Goal: Communication & Community: Ask a question

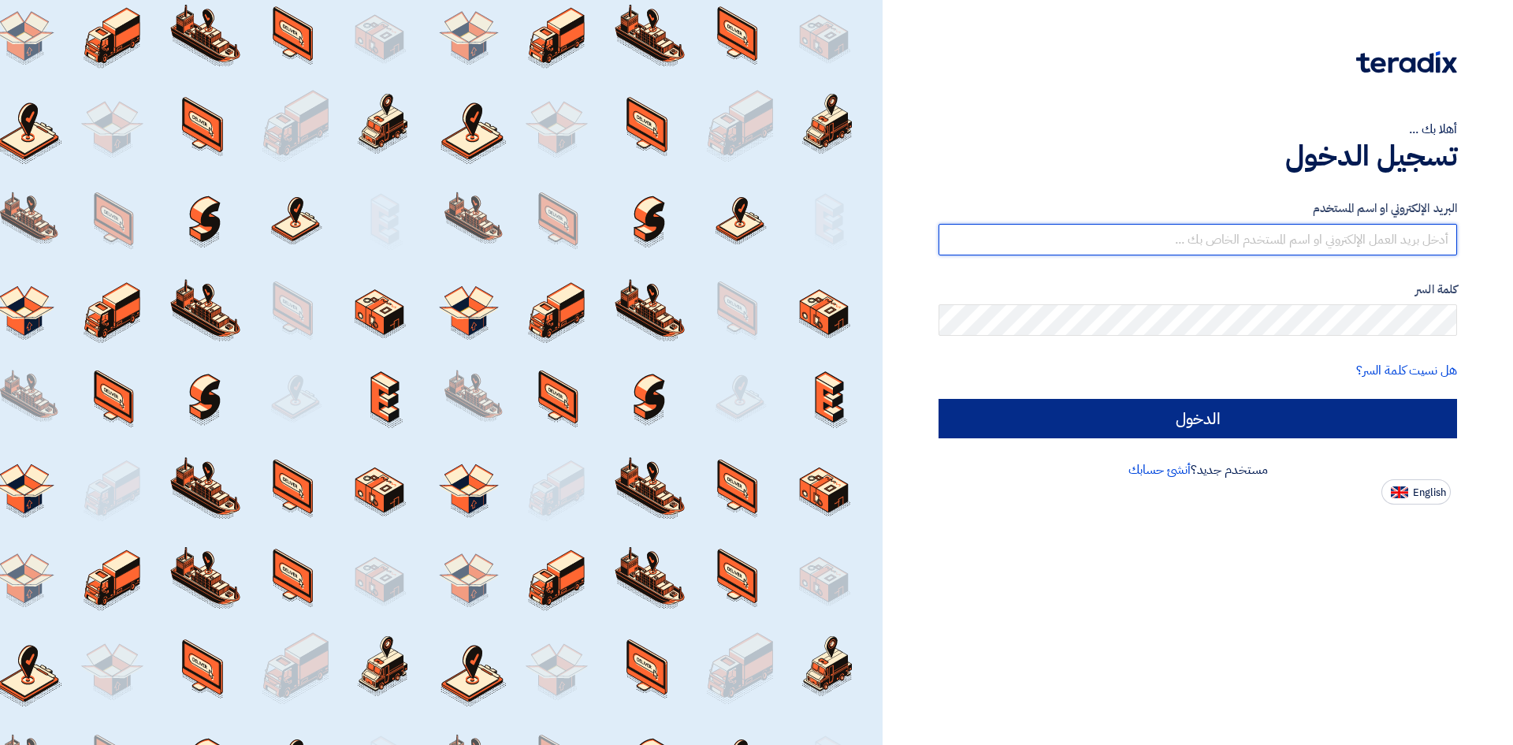
type input "o-almahdi@fbs-ksa.com"
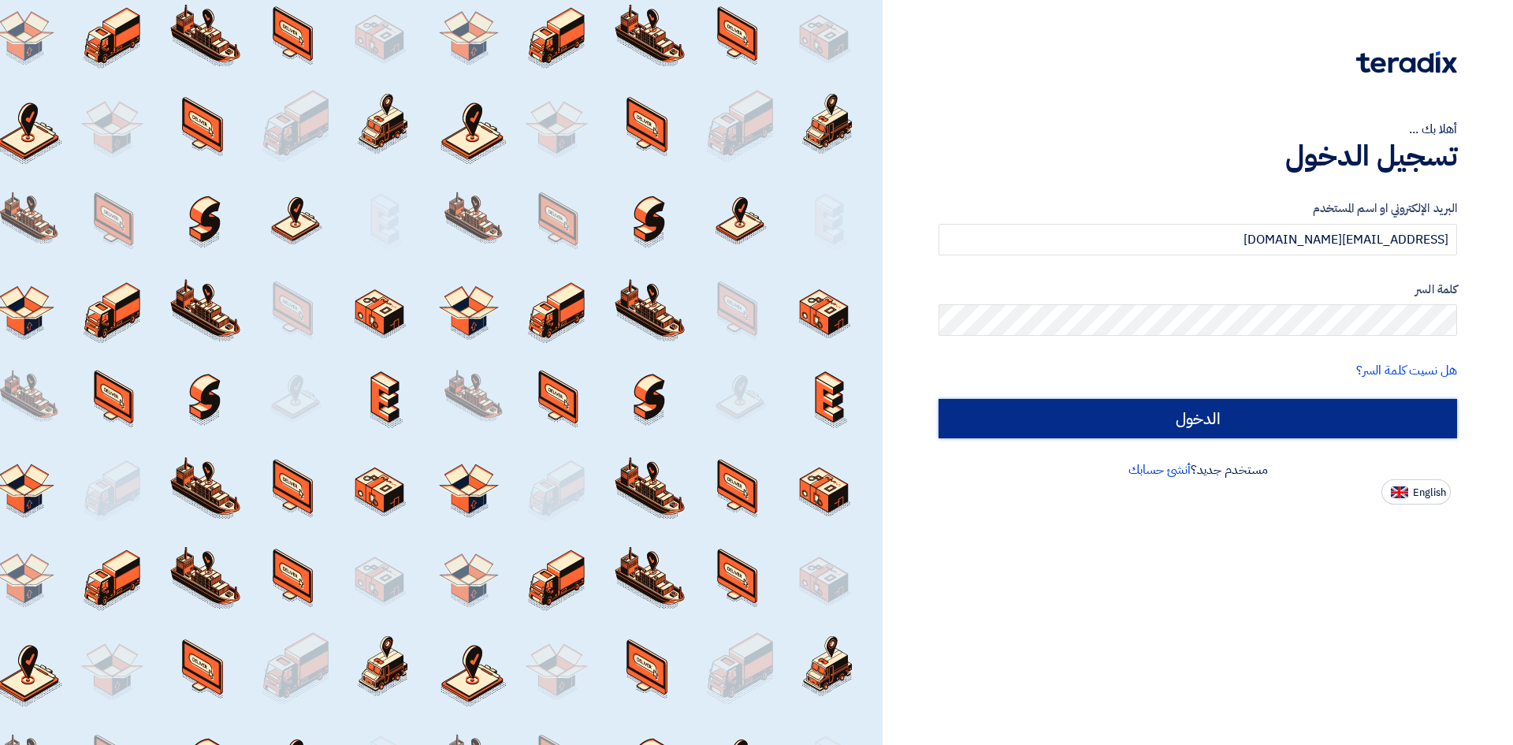
click at [1215, 413] on input "الدخول" at bounding box center [1198, 418] width 519 height 39
type input "Sign in"
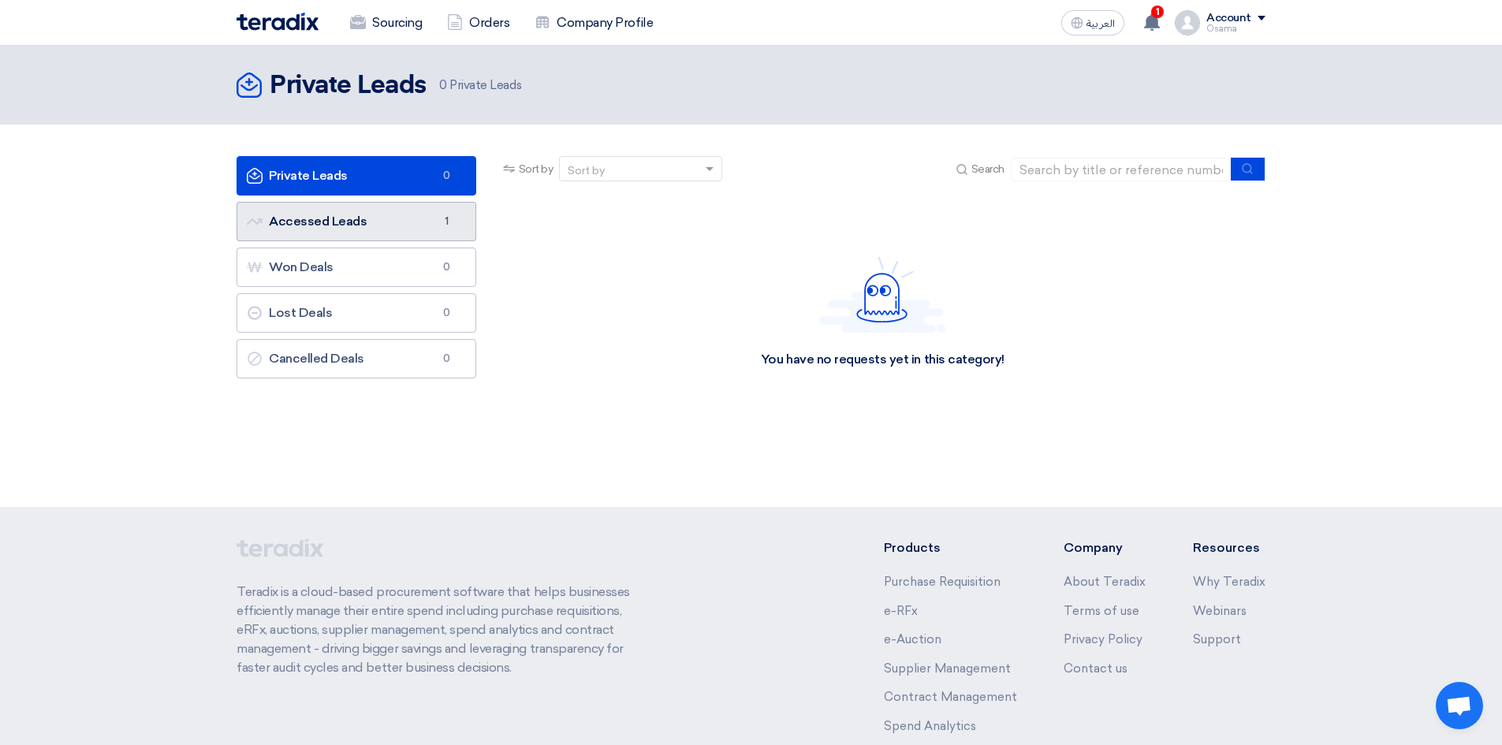
click at [367, 229] on link "Accessed Leads Accessed Leads 1" at bounding box center [356, 221] width 240 height 39
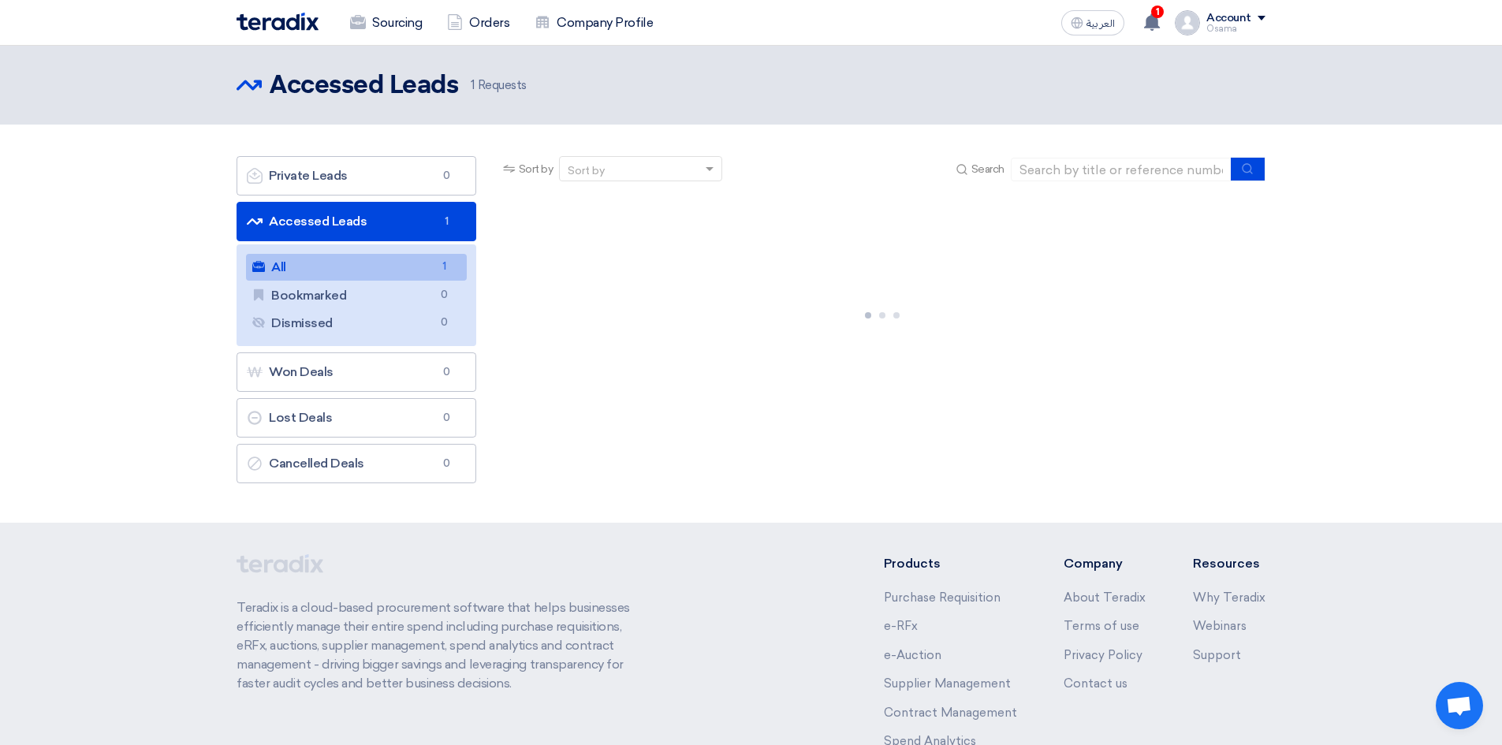
click at [370, 271] on link "All All 1" at bounding box center [356, 267] width 221 height 27
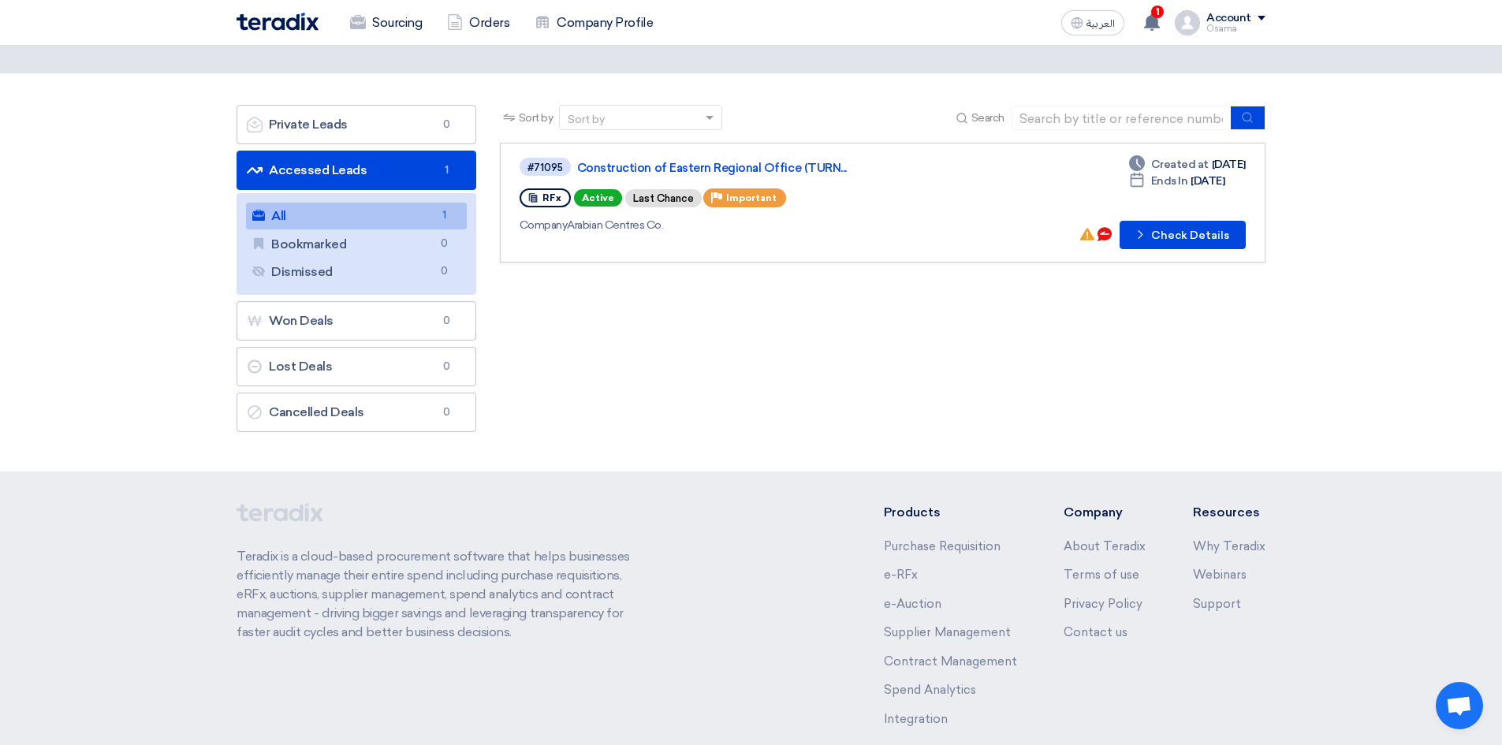
scroll to position [79, 0]
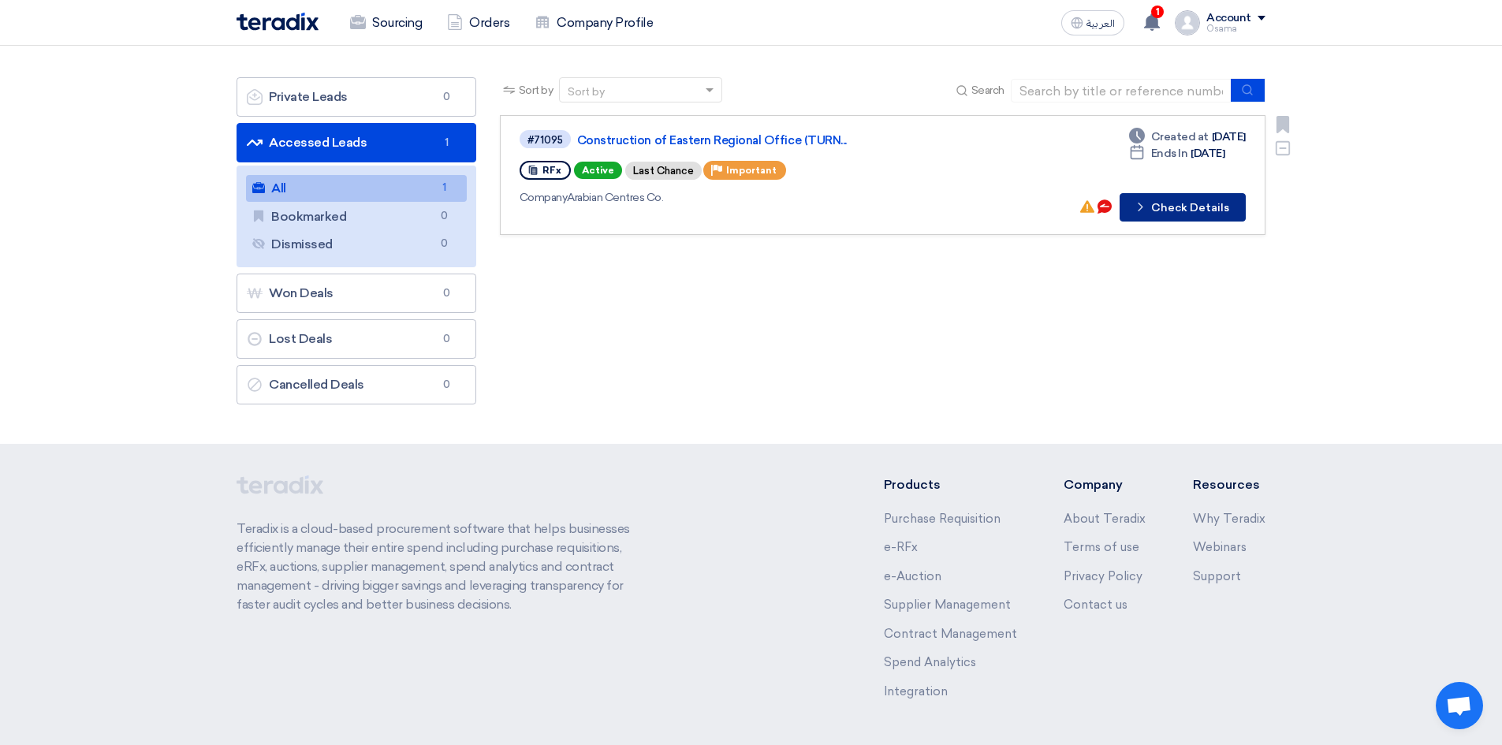
click at [1202, 212] on button "Check details Check Details" at bounding box center [1182, 207] width 126 height 28
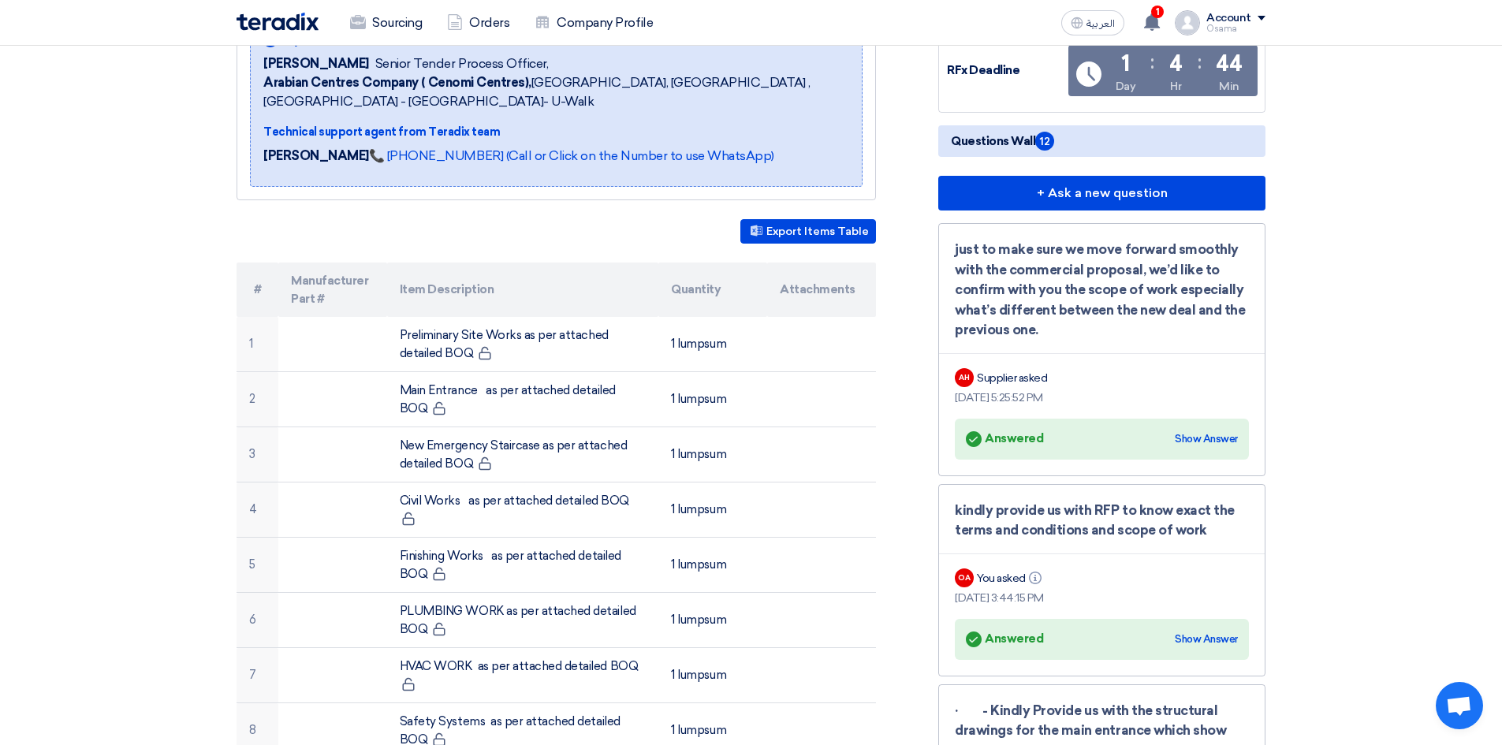
scroll to position [315, 0]
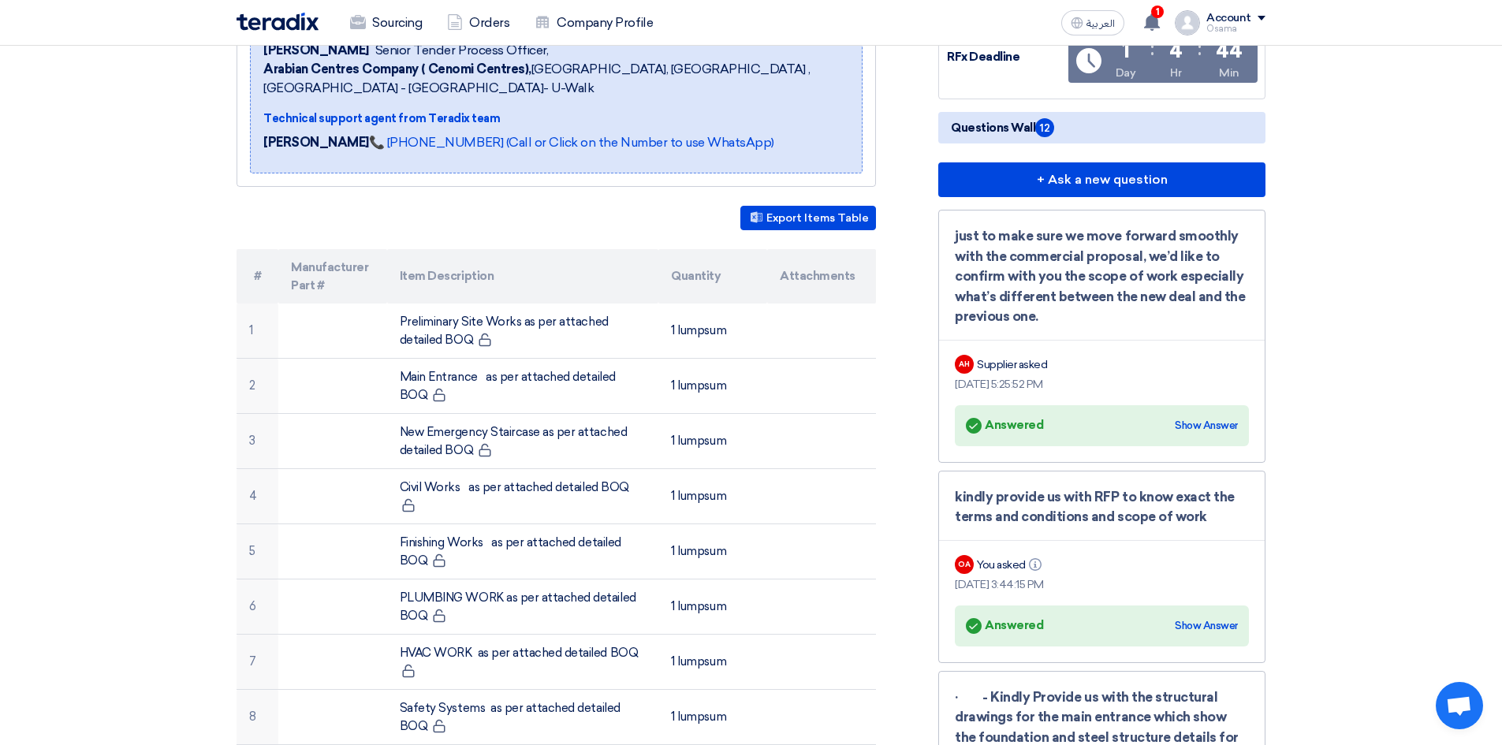
drag, startPoint x: 1051, startPoint y: 315, endPoint x: 1059, endPoint y: 262, distance: 52.6
click at [951, 227] on div "just to make sure we move forward smoothly with the commercial proposal, we’d l…" at bounding box center [1101, 336] width 327 height 253
click at [1117, 309] on div "just to make sure we move forward smoothly with the commercial proposal, we’d l…" at bounding box center [1102, 276] width 294 height 101
drag, startPoint x: 1044, startPoint y: 318, endPoint x: 955, endPoint y: 225, distance: 127.7
click at [955, 225] on div "just to make sure we move forward smoothly with the commercial proposal, we’d l…" at bounding box center [1101, 336] width 327 height 253
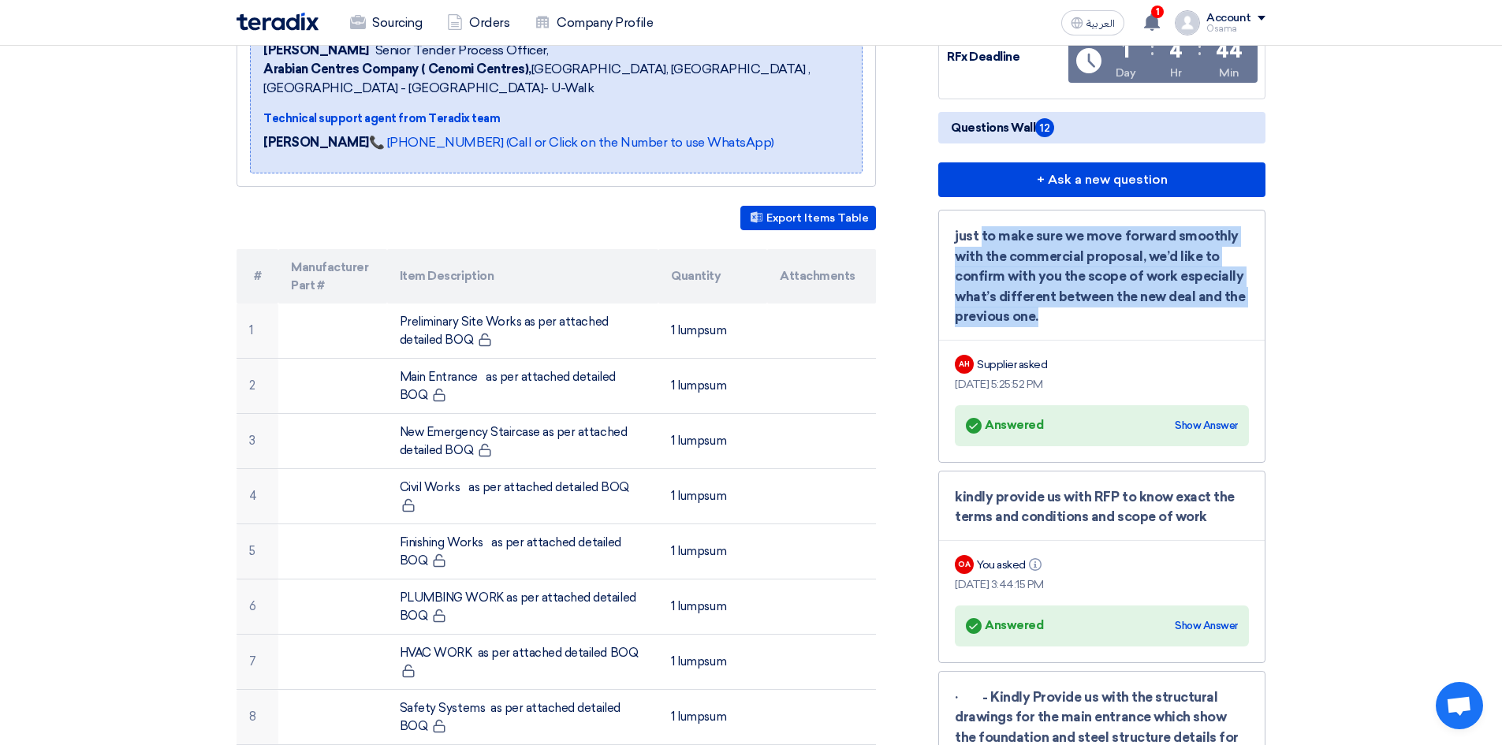
drag, startPoint x: 1050, startPoint y: 329, endPoint x: 1513, endPoint y: 531, distance: 504.8
click at [946, 243] on div "just to make sure we move forward smoothly with the commercial proposal, we’d l…" at bounding box center [1101, 336] width 327 height 253
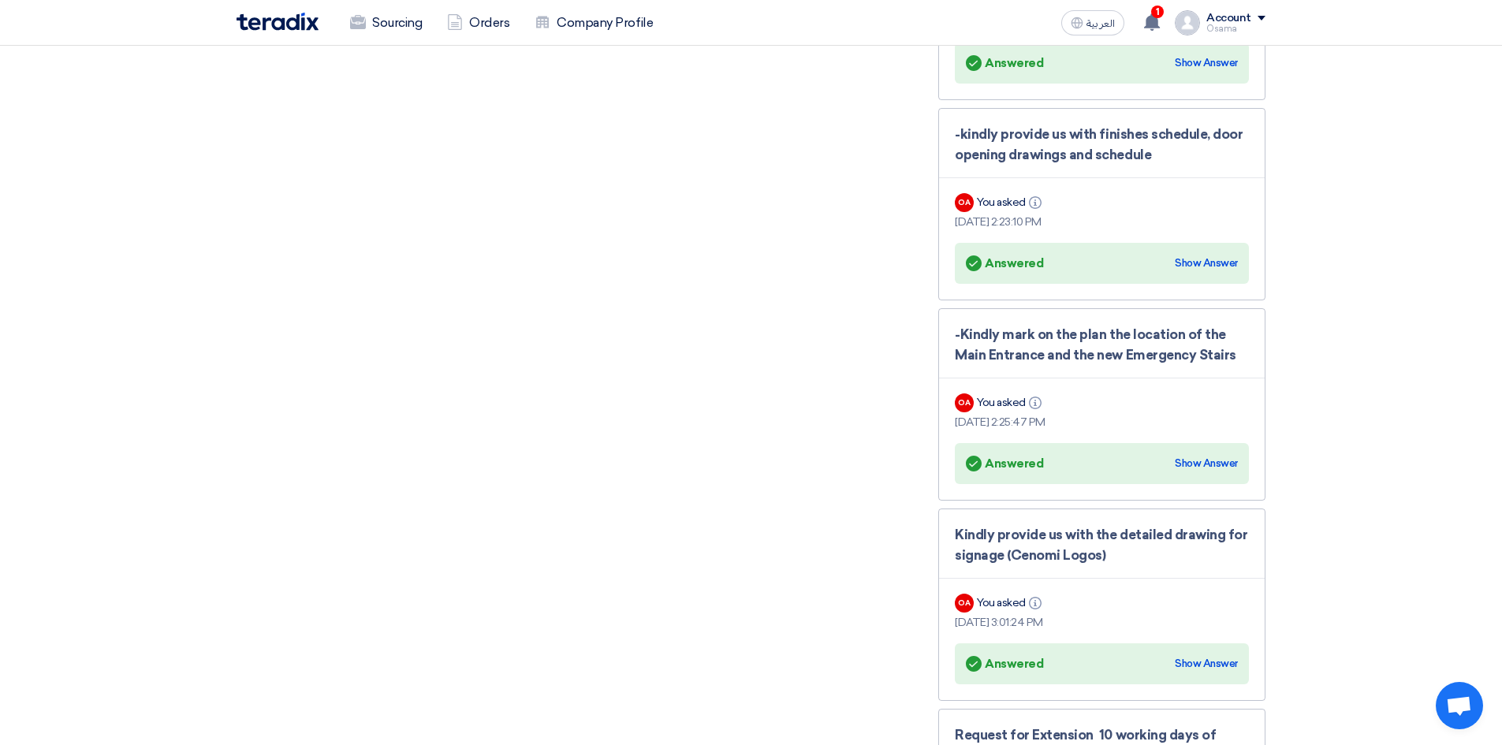
scroll to position [2995, 0]
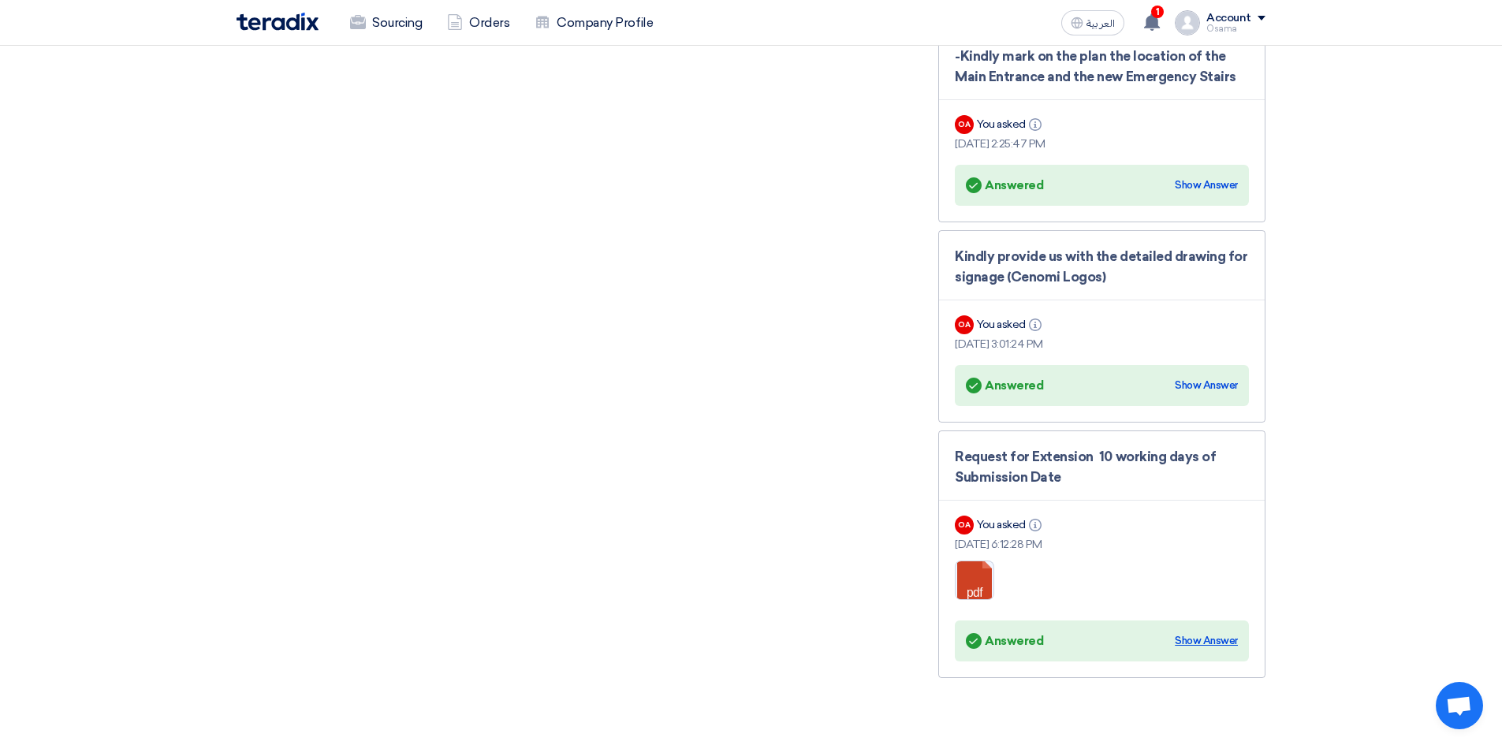
click at [1212, 633] on div "Show Answer" at bounding box center [1205, 641] width 63 height 16
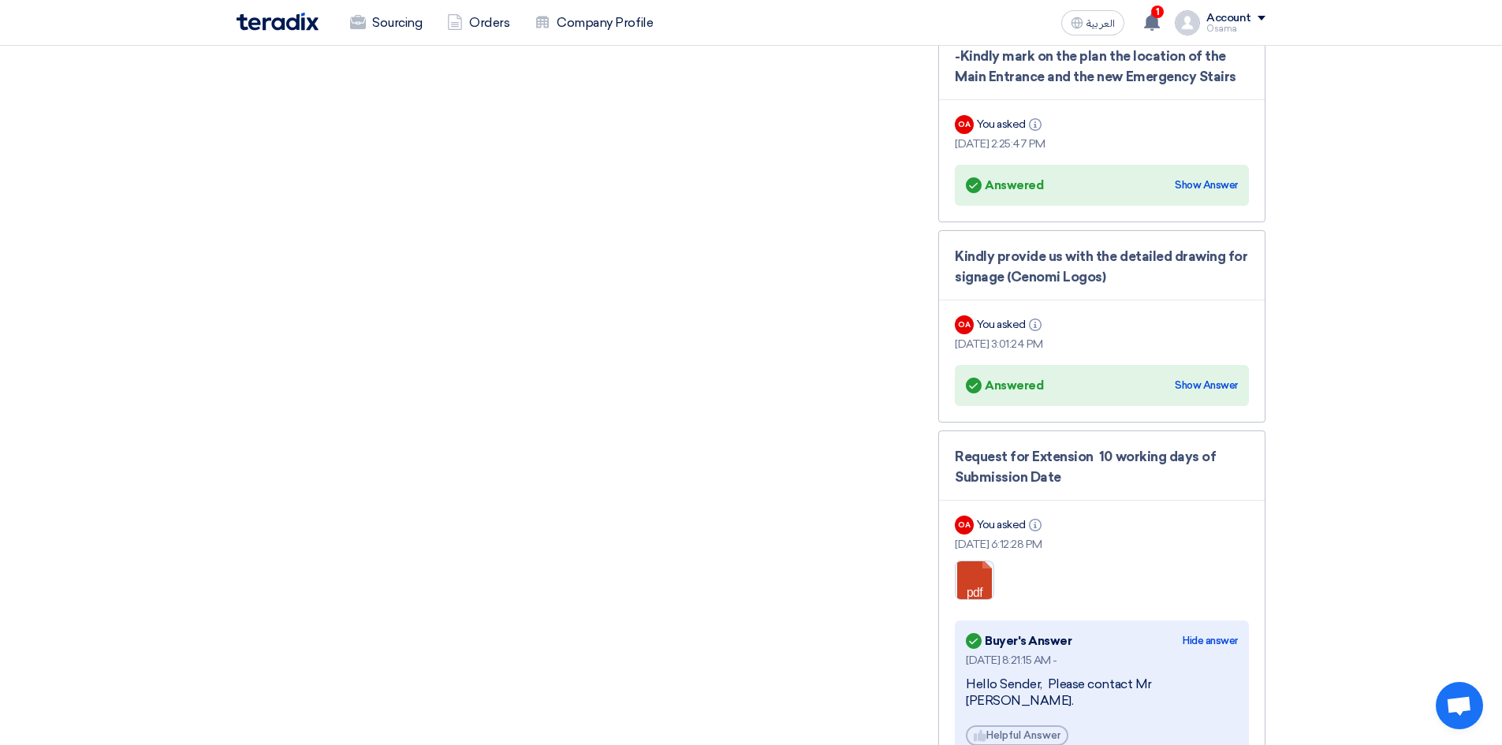
click at [1169, 676] on div "Hello Sender, Please contact Mr Dowel." at bounding box center [1102, 692] width 272 height 33
click at [1182, 676] on div "Hello Sender, Please contact Mr Dowel." at bounding box center [1102, 692] width 272 height 33
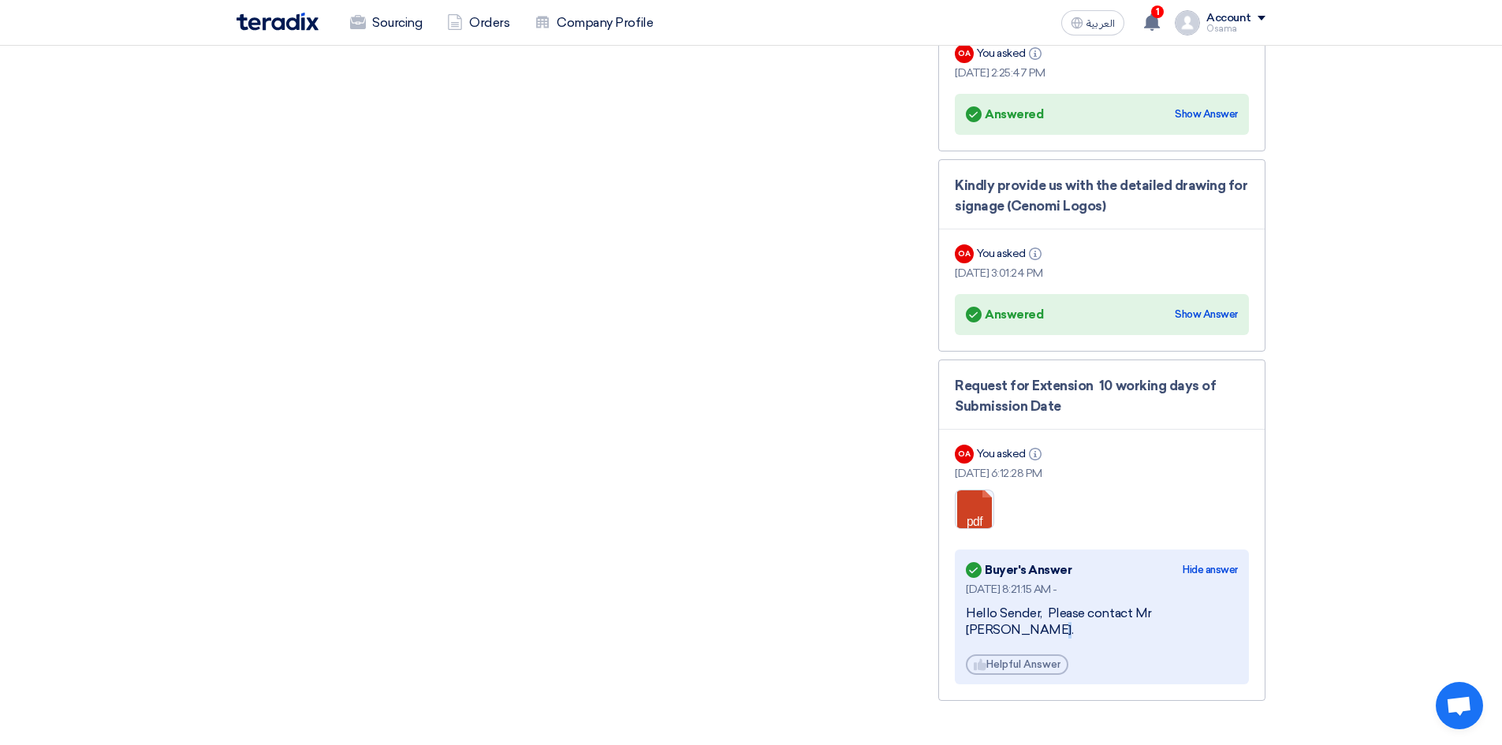
scroll to position [3153, 0]
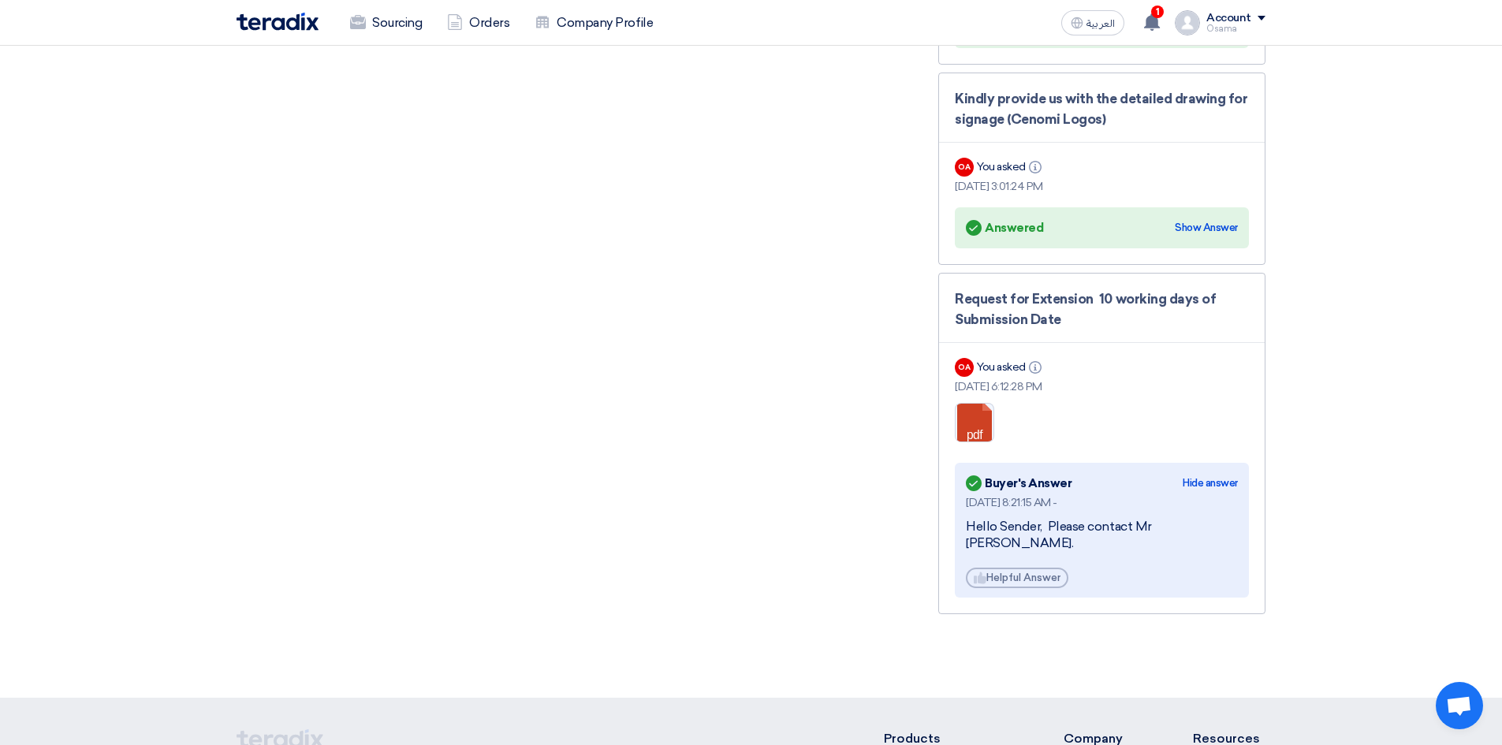
click at [1024, 494] on div "Sep 3, 2025, 8:21:15 AM -" at bounding box center [1102, 502] width 272 height 17
drag, startPoint x: 1197, startPoint y: 506, endPoint x: 1136, endPoint y: 506, distance: 61.5
click at [1136, 519] on div "Hello Sender, Please contact Mr Dowel." at bounding box center [1102, 535] width 272 height 33
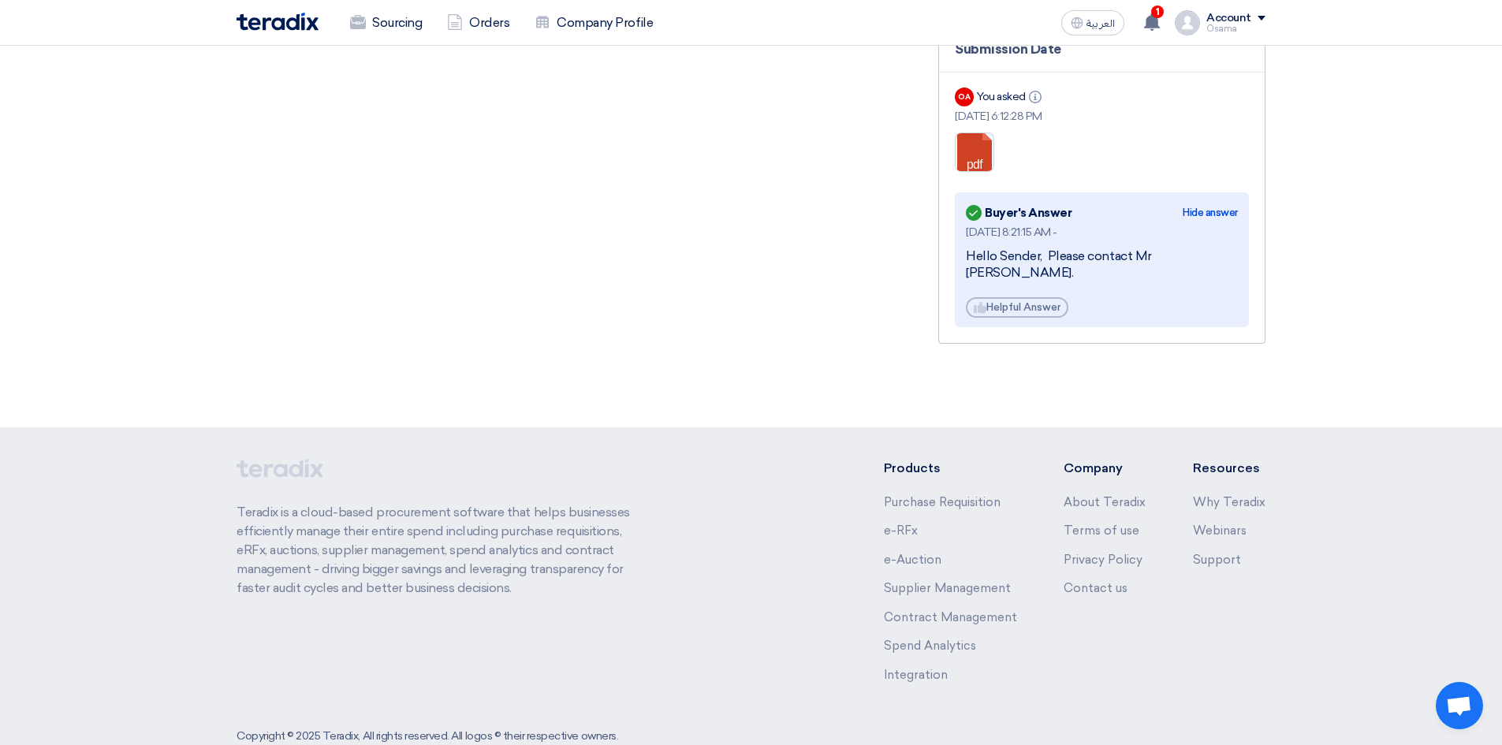
scroll to position [3426, 0]
click at [1263, 184] on div "Request for Extension 10 working days of Submission Date OA You asked Info Sep …" at bounding box center [1101, 170] width 327 height 341
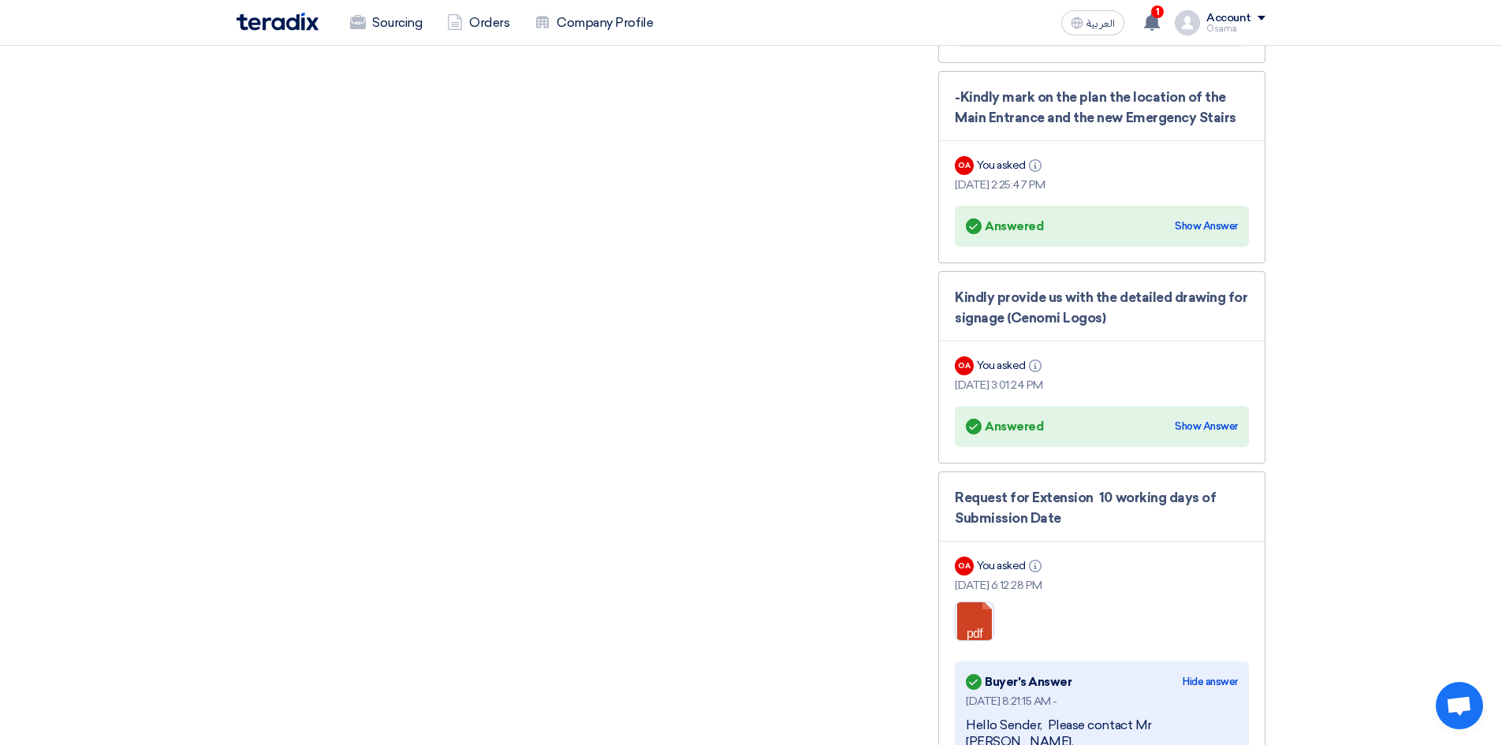
scroll to position [2953, 0]
click at [983, 579] on div "[DATE] 6:12:28 PM" at bounding box center [1102, 587] width 294 height 17
click at [979, 604] on link at bounding box center [1018, 651] width 126 height 95
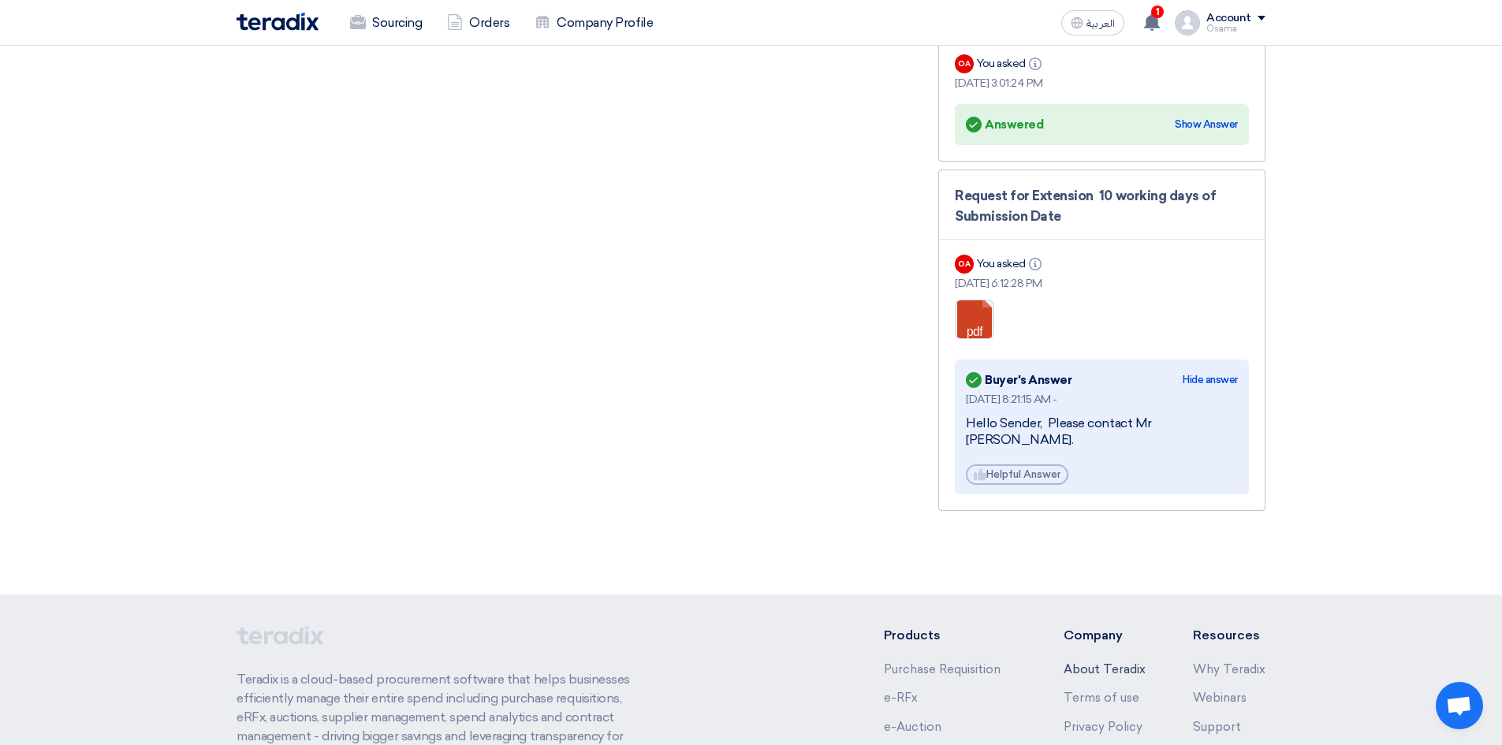
scroll to position [3347, 0]
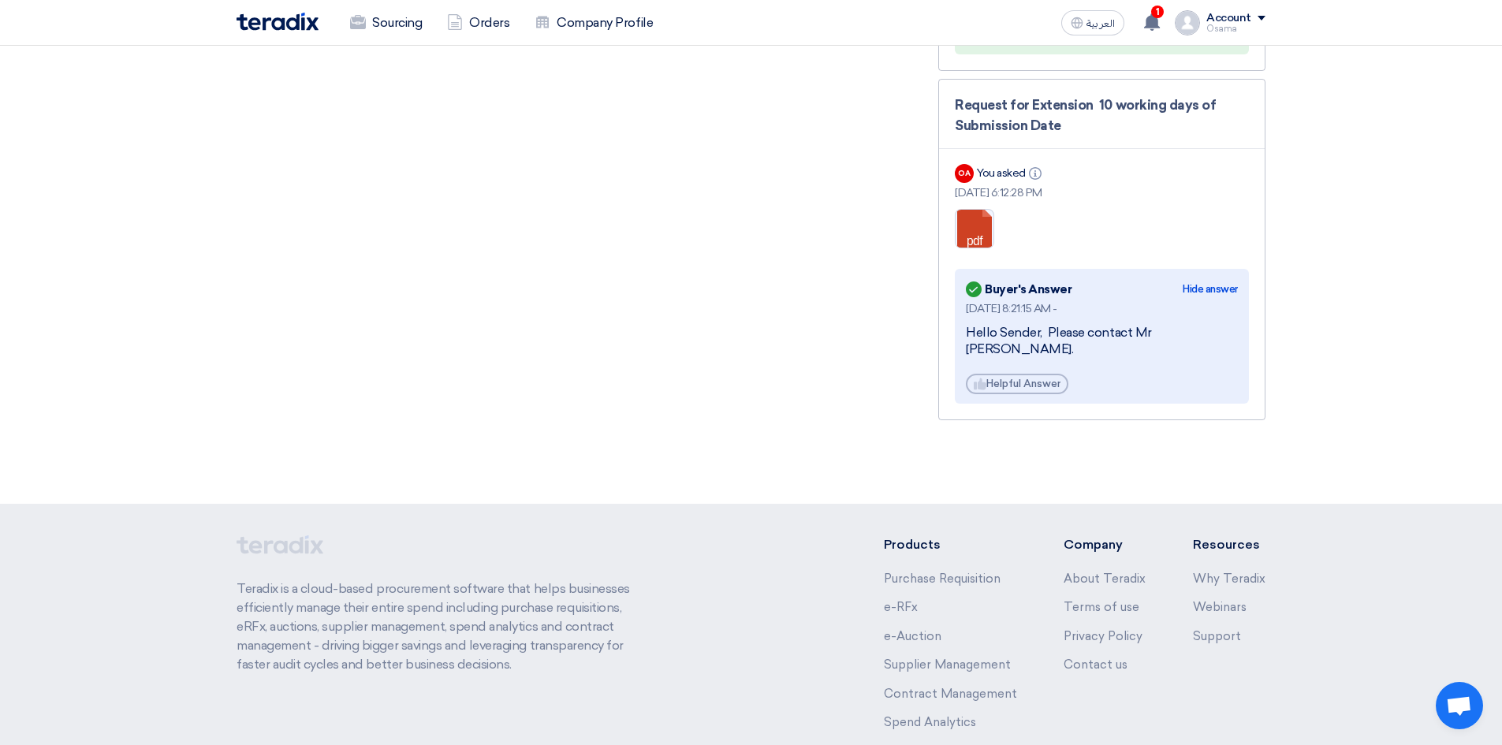
drag, startPoint x: 1091, startPoint y: 170, endPoint x: 1078, endPoint y: 183, distance: 18.4
click at [950, 140] on div "Request for Extension 10 working days of Submission Date OA You asked Info Sep …" at bounding box center [1101, 249] width 327 height 341
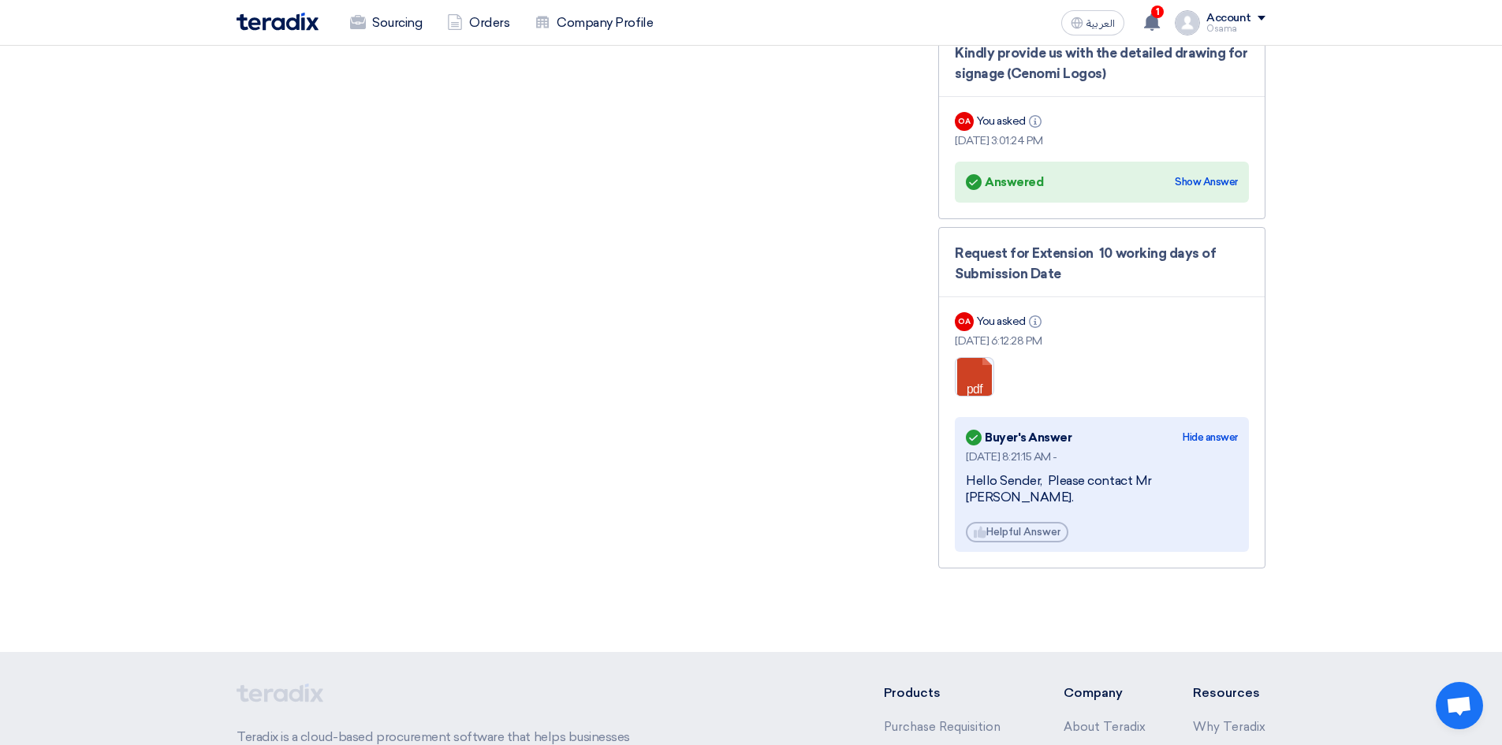
scroll to position [3110, 0]
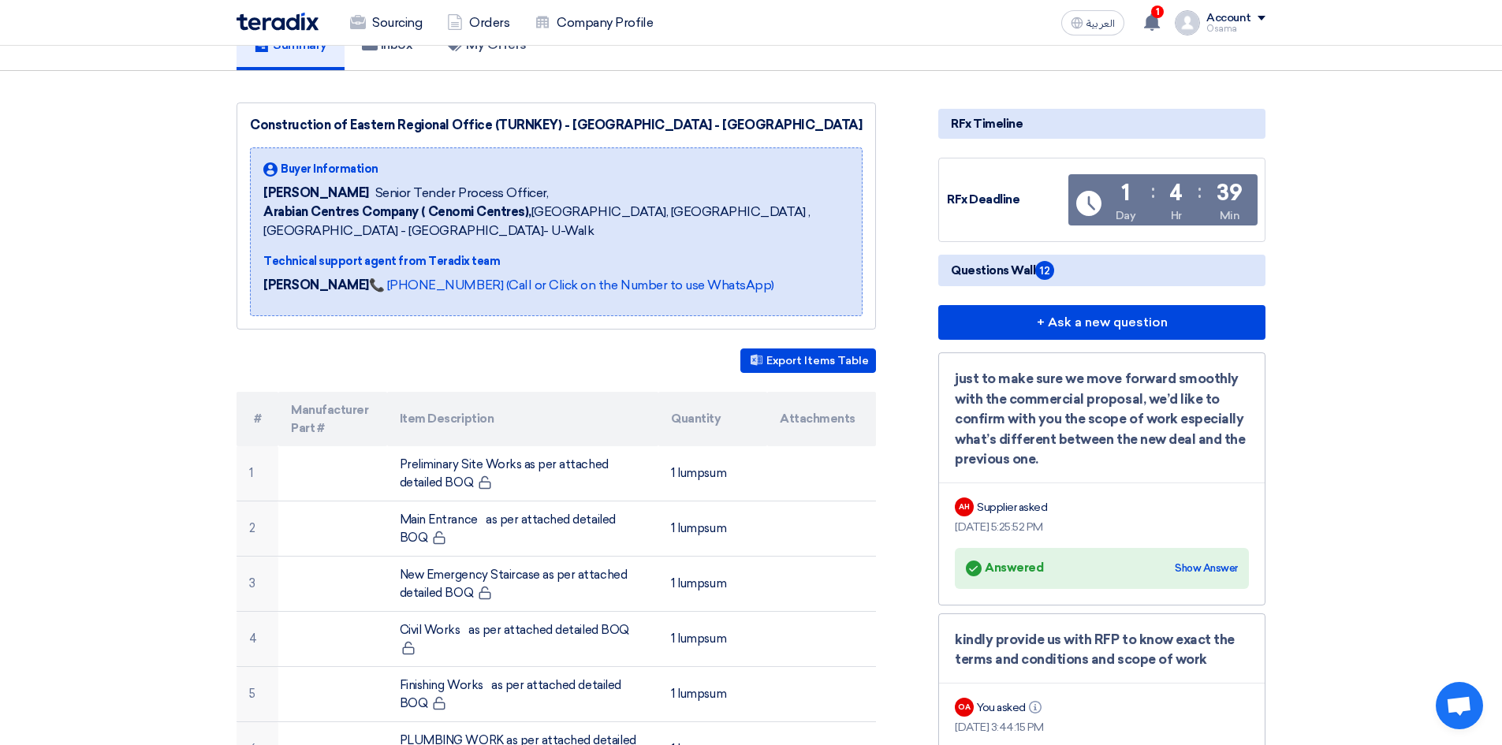
scroll to position [0, 0]
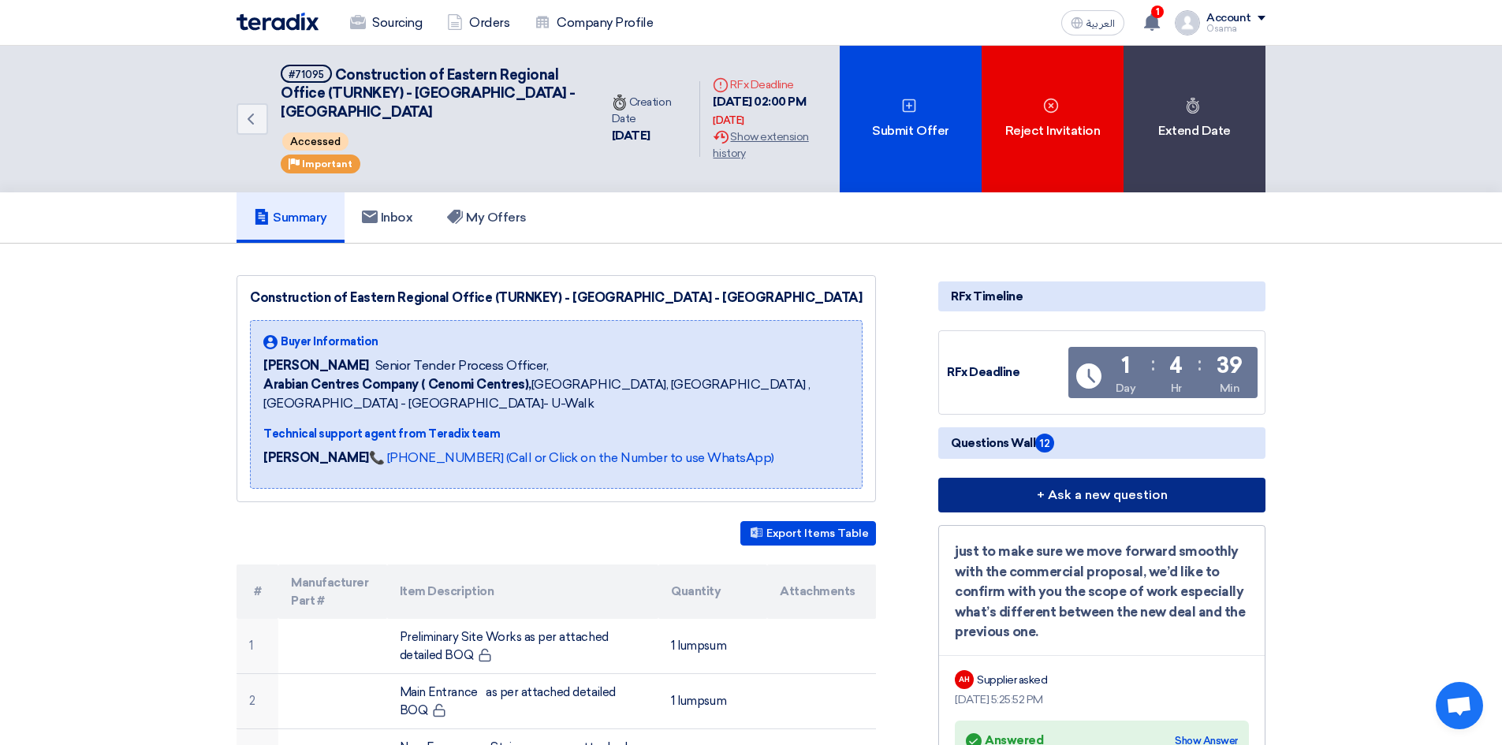
click at [1141, 504] on button "+ Ask a new question" at bounding box center [1101, 495] width 327 height 35
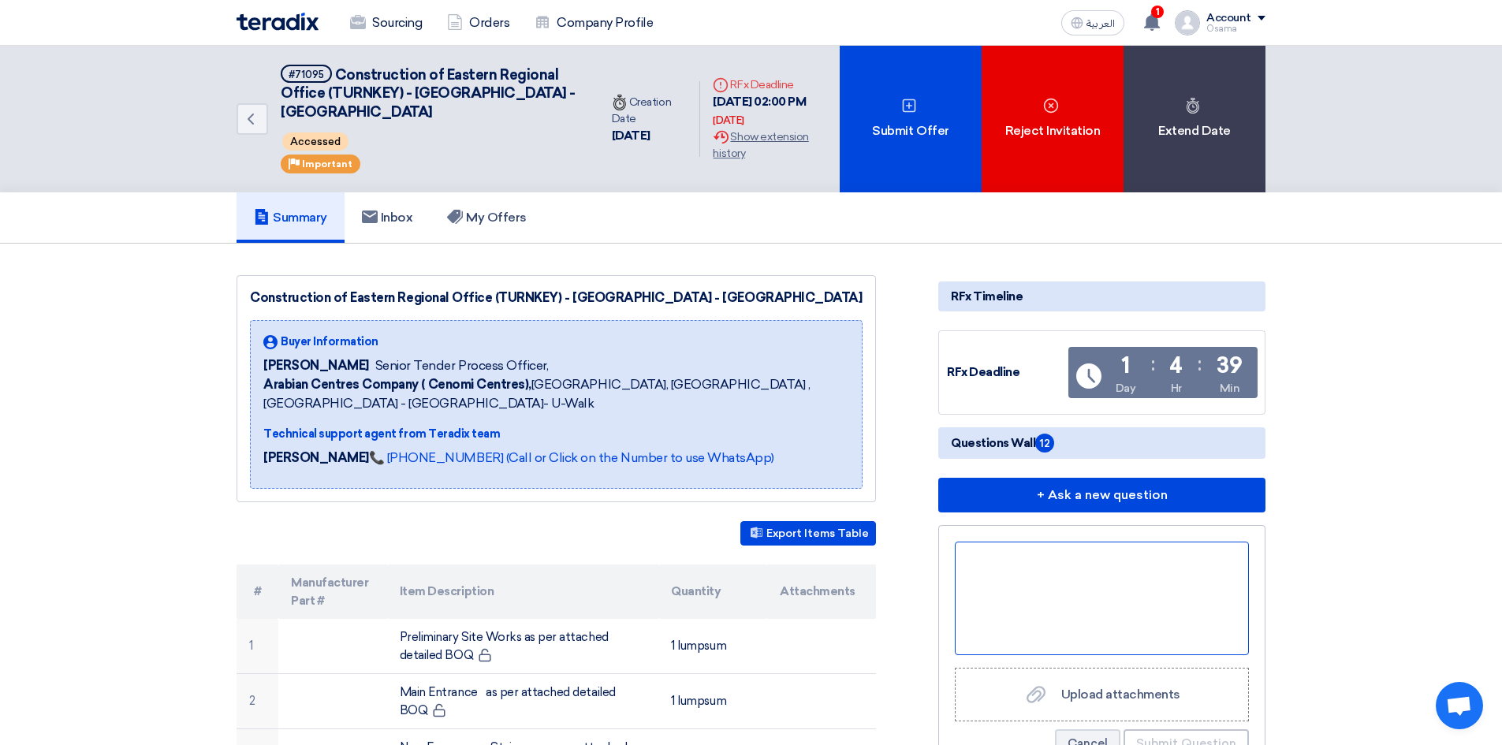
click at [1014, 576] on div at bounding box center [1102, 599] width 294 height 114
paste div
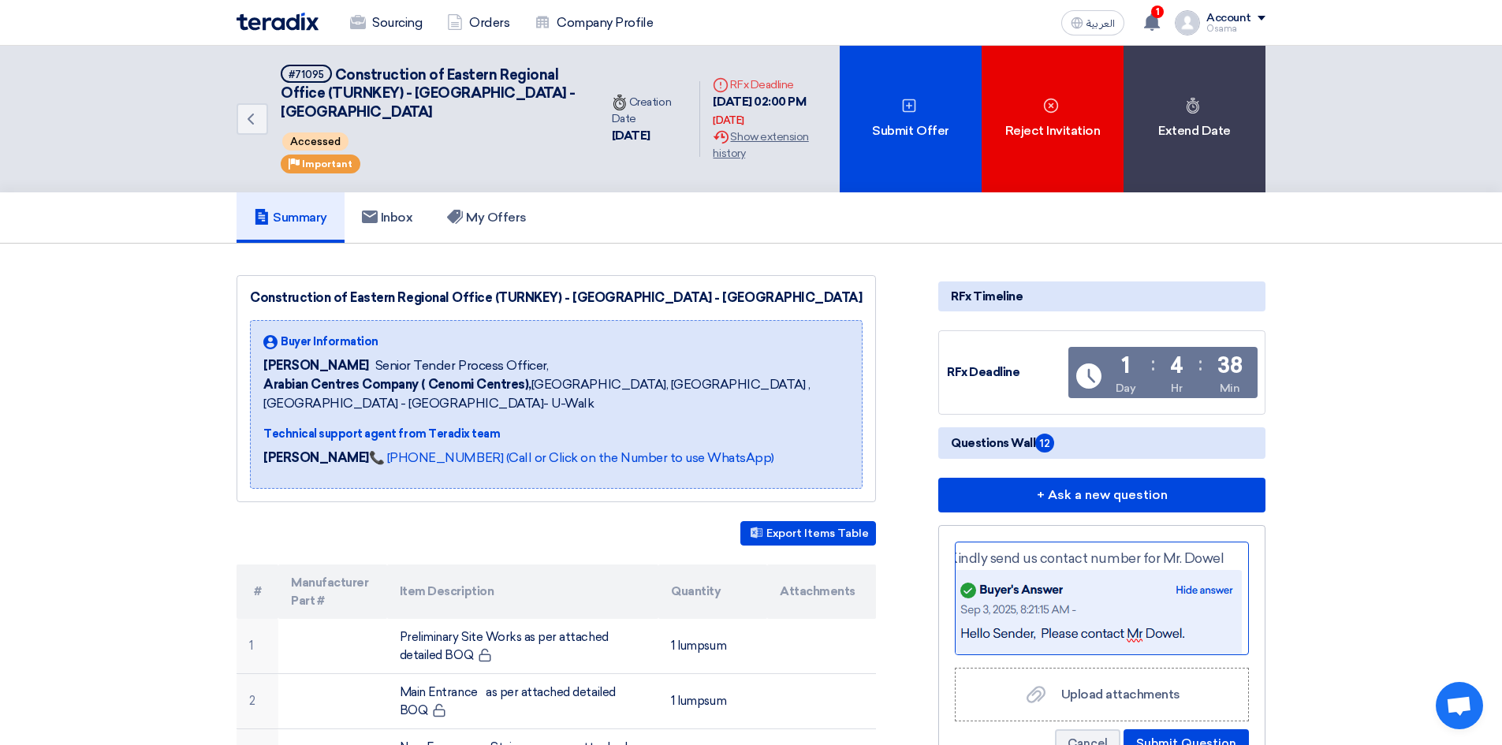
click at [1010, 582] on div "Kindly send us contact number for Mr. Dowel" at bounding box center [1102, 599] width 294 height 114
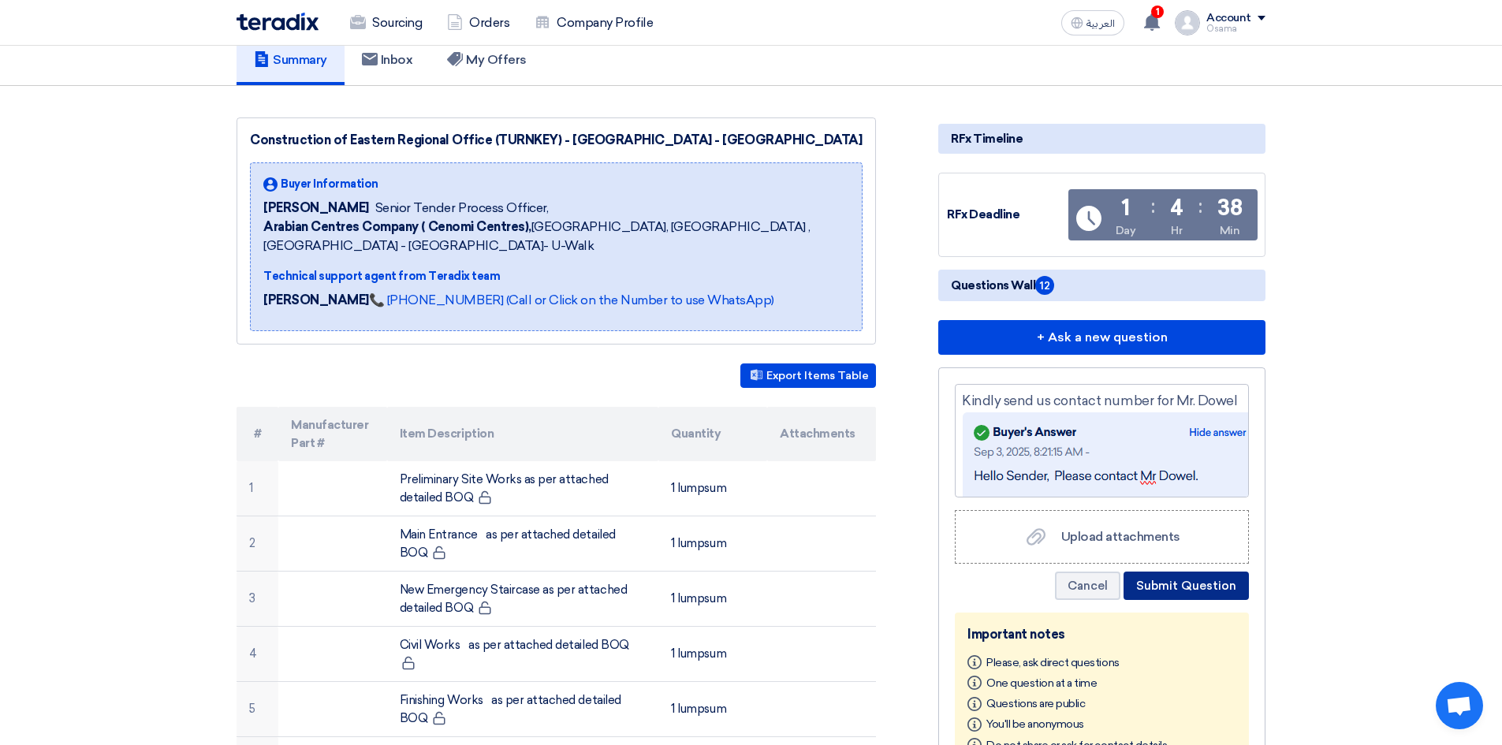
click at [1163, 585] on button "Submit Question" at bounding box center [1185, 585] width 125 height 28
